Goal: Task Accomplishment & Management: Manage account settings

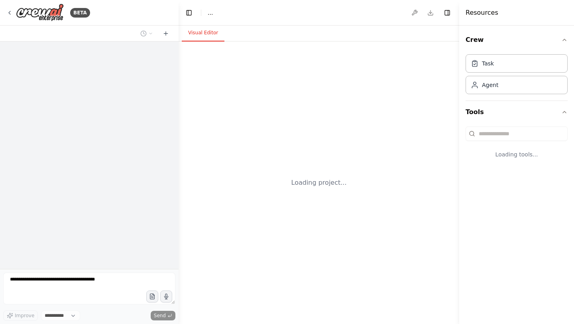
select select "****"
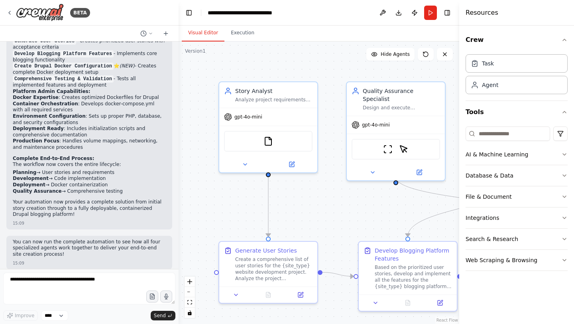
scroll to position [1762, 0]
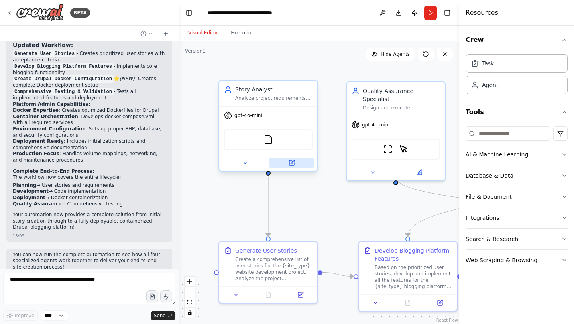
click at [287, 165] on button at bounding box center [291, 163] width 45 height 10
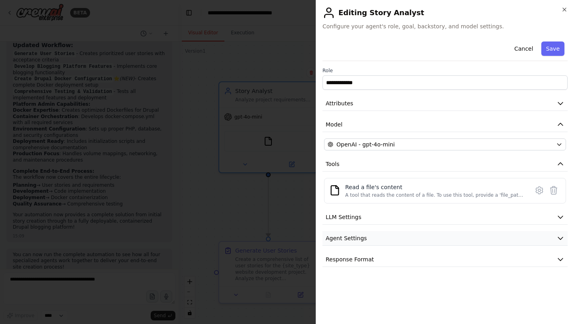
click at [377, 239] on button "Agent Settings" at bounding box center [444, 238] width 245 height 15
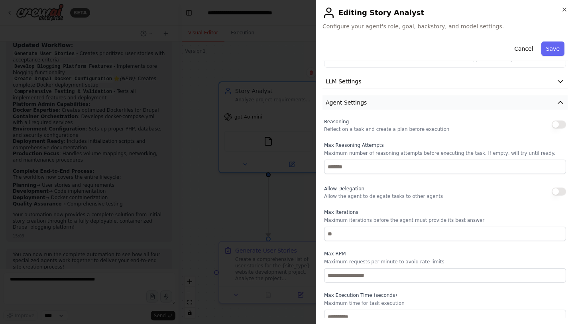
scroll to position [152, 0]
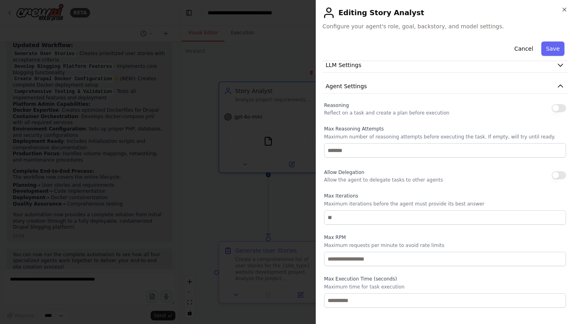
click at [558, 175] on button "button" at bounding box center [558, 175] width 14 height 8
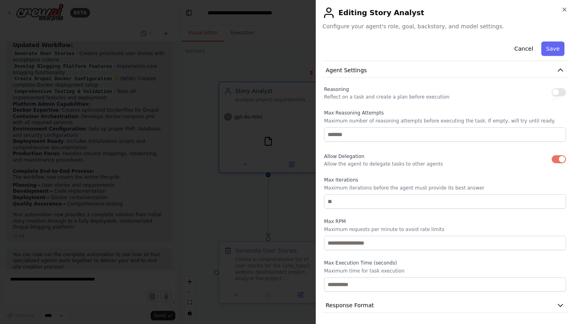
scroll to position [166, 0]
click at [550, 53] on button "Save" at bounding box center [552, 48] width 23 height 14
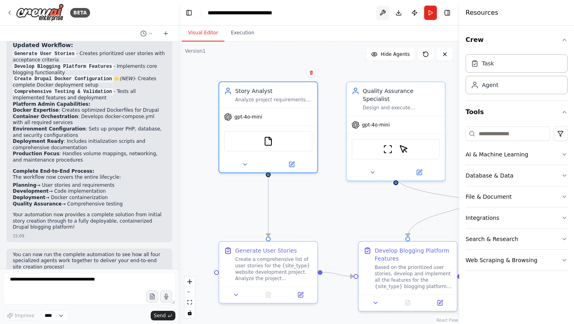
click at [383, 16] on button at bounding box center [382, 13] width 13 height 14
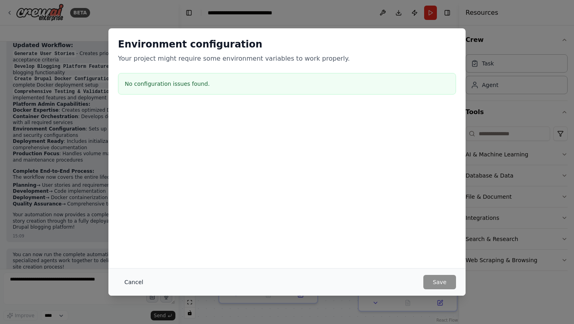
click at [133, 282] on button "Cancel" at bounding box center [133, 282] width 31 height 14
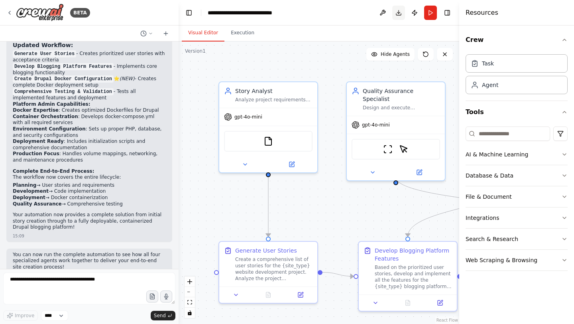
click at [398, 11] on button "Download" at bounding box center [398, 13] width 13 height 14
click at [241, 35] on button "Execution" at bounding box center [242, 33] width 36 height 17
click at [197, 31] on button "Visual Editor" at bounding box center [203, 33] width 43 height 17
click at [494, 45] on button "Crew" at bounding box center [516, 40] width 102 height 22
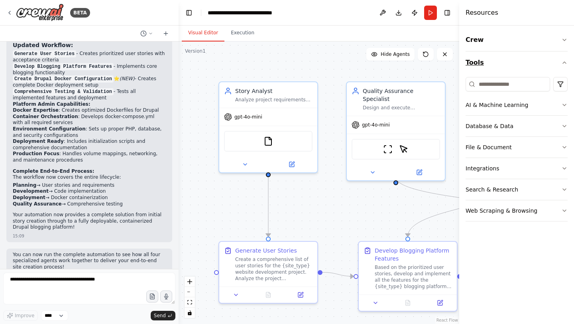
click at [563, 63] on icon "button" at bounding box center [564, 63] width 3 height 2
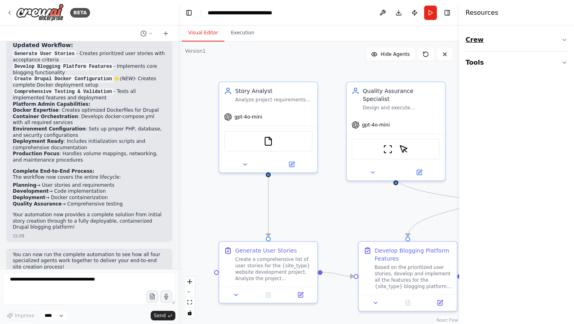
click at [565, 41] on icon "button" at bounding box center [564, 40] width 6 height 6
click at [475, 39] on button "Crew" at bounding box center [516, 40] width 102 height 22
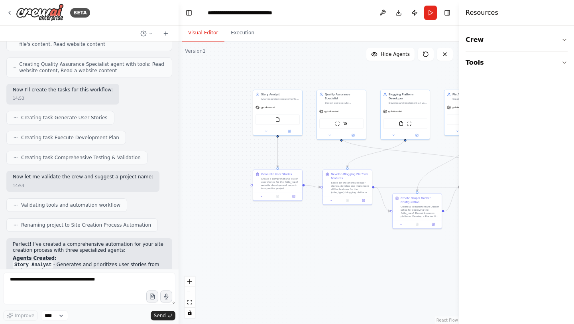
scroll to position [0, 0]
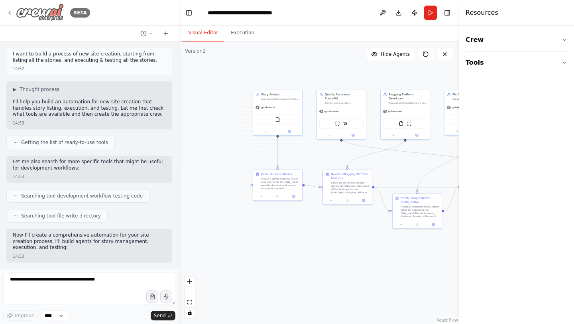
click at [38, 14] on img at bounding box center [40, 13] width 48 height 18
